Goal: Transaction & Acquisition: Purchase product/service

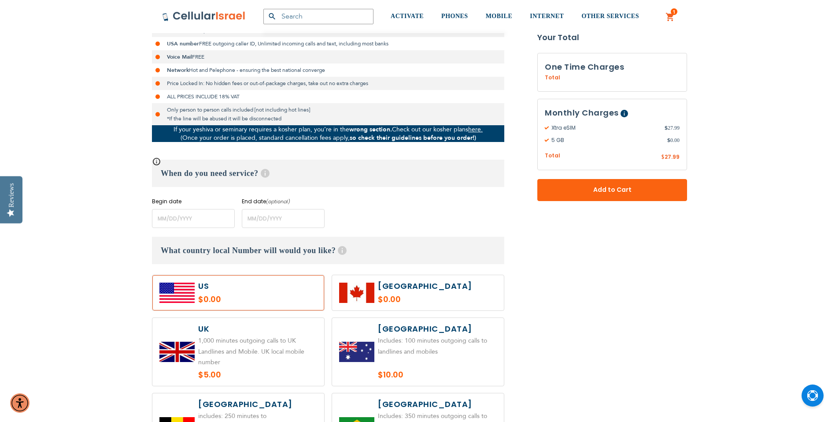
scroll to position [264, 0]
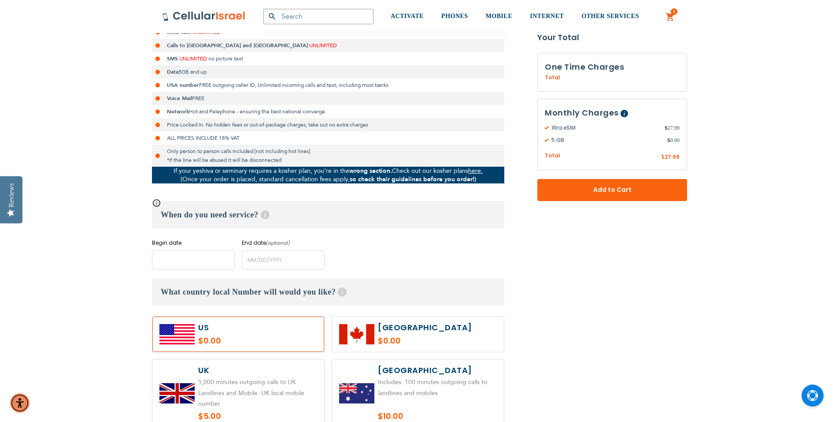
click at [207, 269] on input "name" at bounding box center [193, 259] width 83 height 19
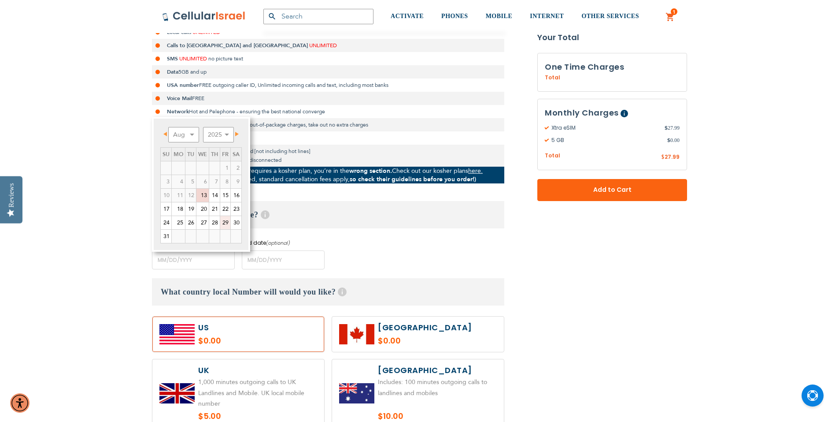
click at [230, 229] on link "29" at bounding box center [225, 222] width 10 height 13
type input "[DATE]"
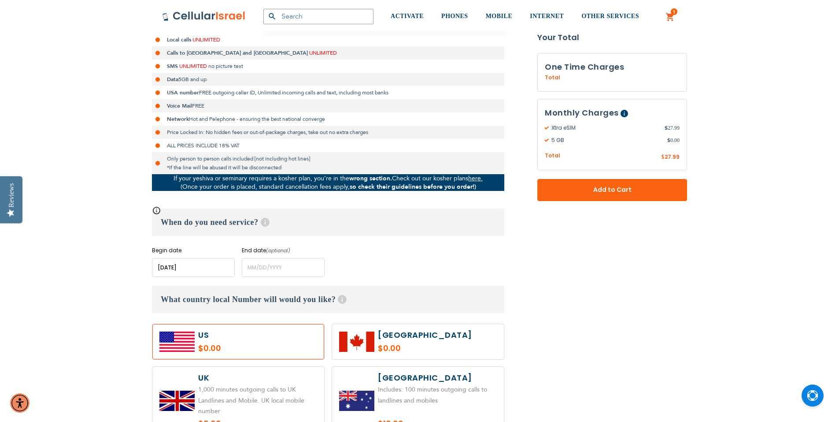
scroll to position [88, 0]
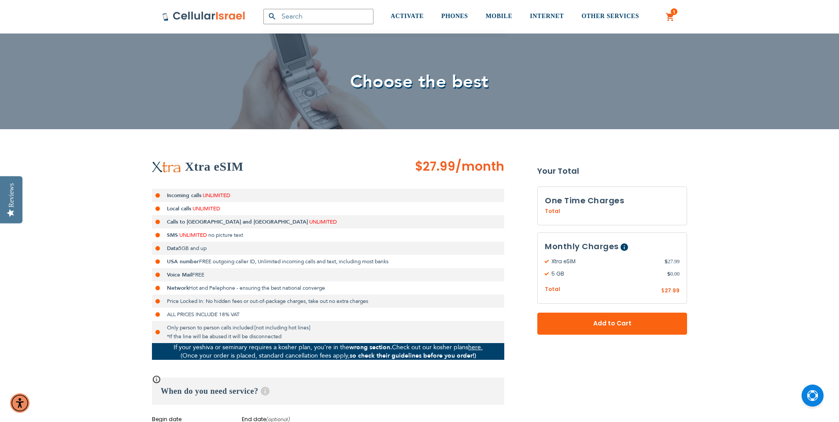
click at [670, 22] on link "1 1 items My Cart" at bounding box center [671, 17] width 10 height 11
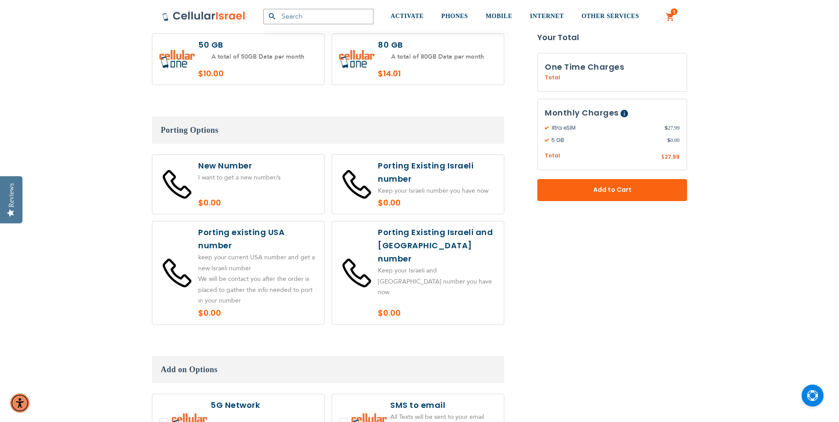
scroll to position [1013, 0]
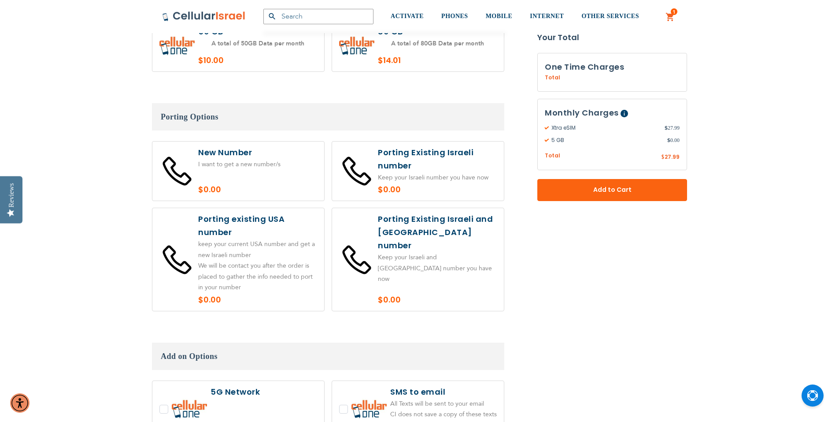
click at [414, 71] on label at bounding box center [418, 46] width 172 height 51
radio input "true"
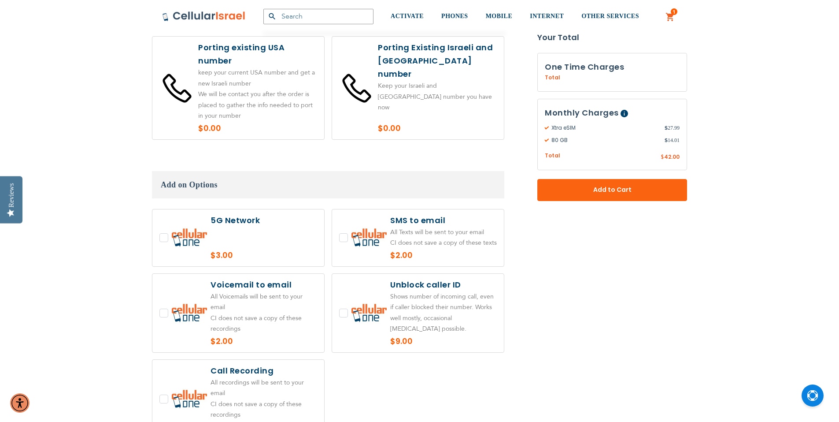
scroll to position [1190, 0]
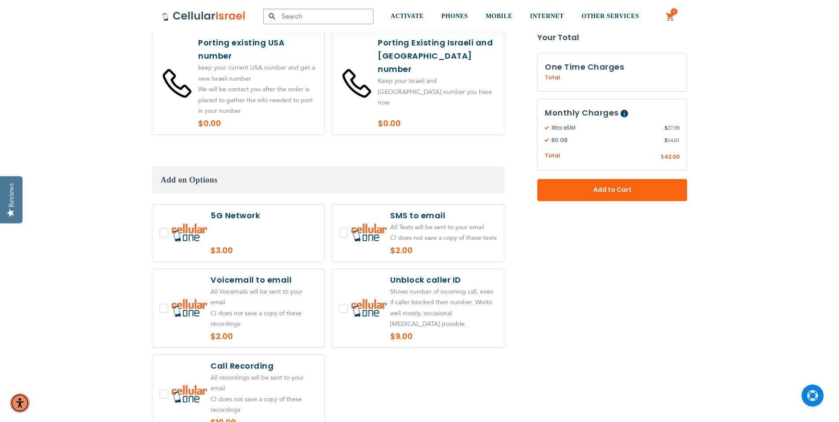
click at [245, 134] on label at bounding box center [238, 83] width 172 height 103
radio input "true"
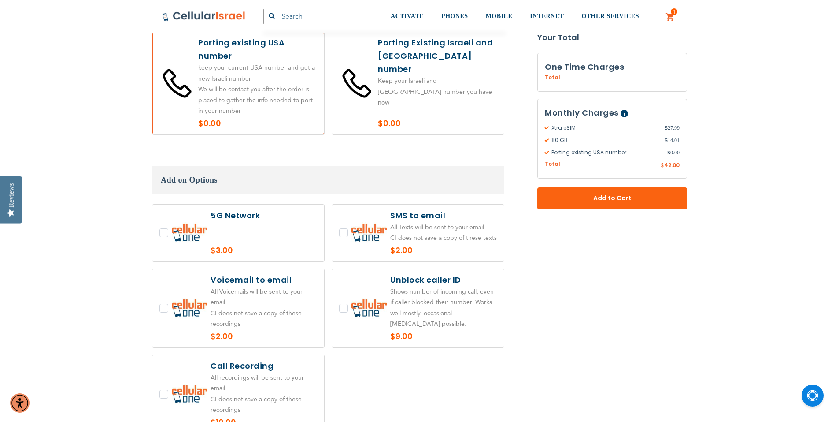
click at [669, 22] on link "1 1 items My Cart" at bounding box center [671, 17] width 10 height 11
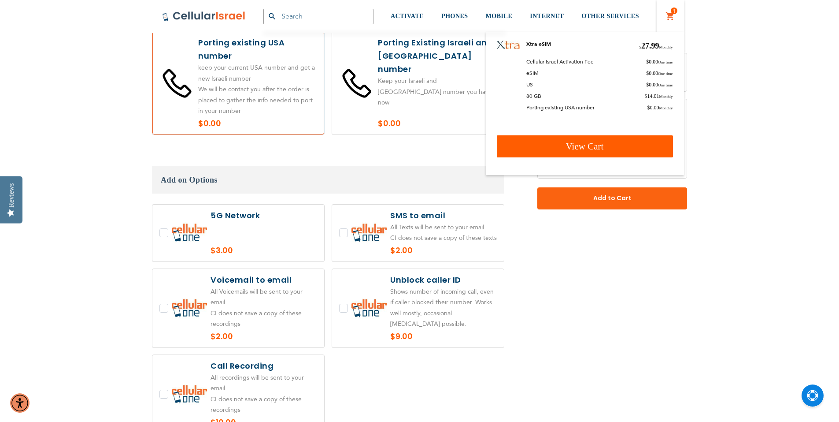
click at [568, 157] on link "View Cart" at bounding box center [585, 146] width 176 height 22
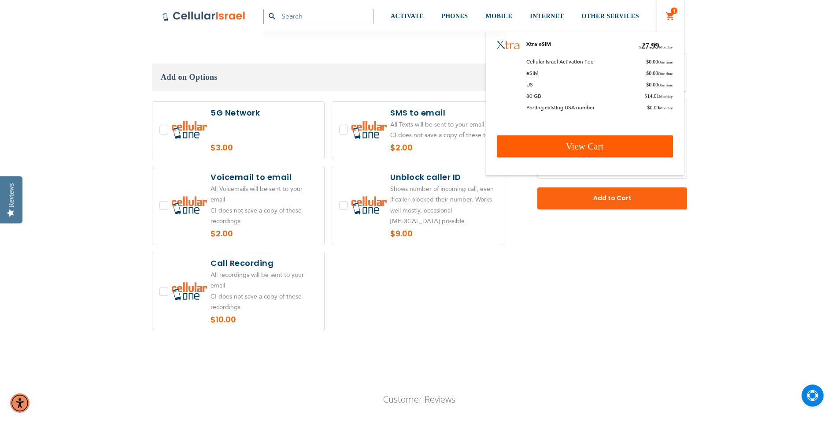
scroll to position [1410, 0]
